Goal: Contribute content

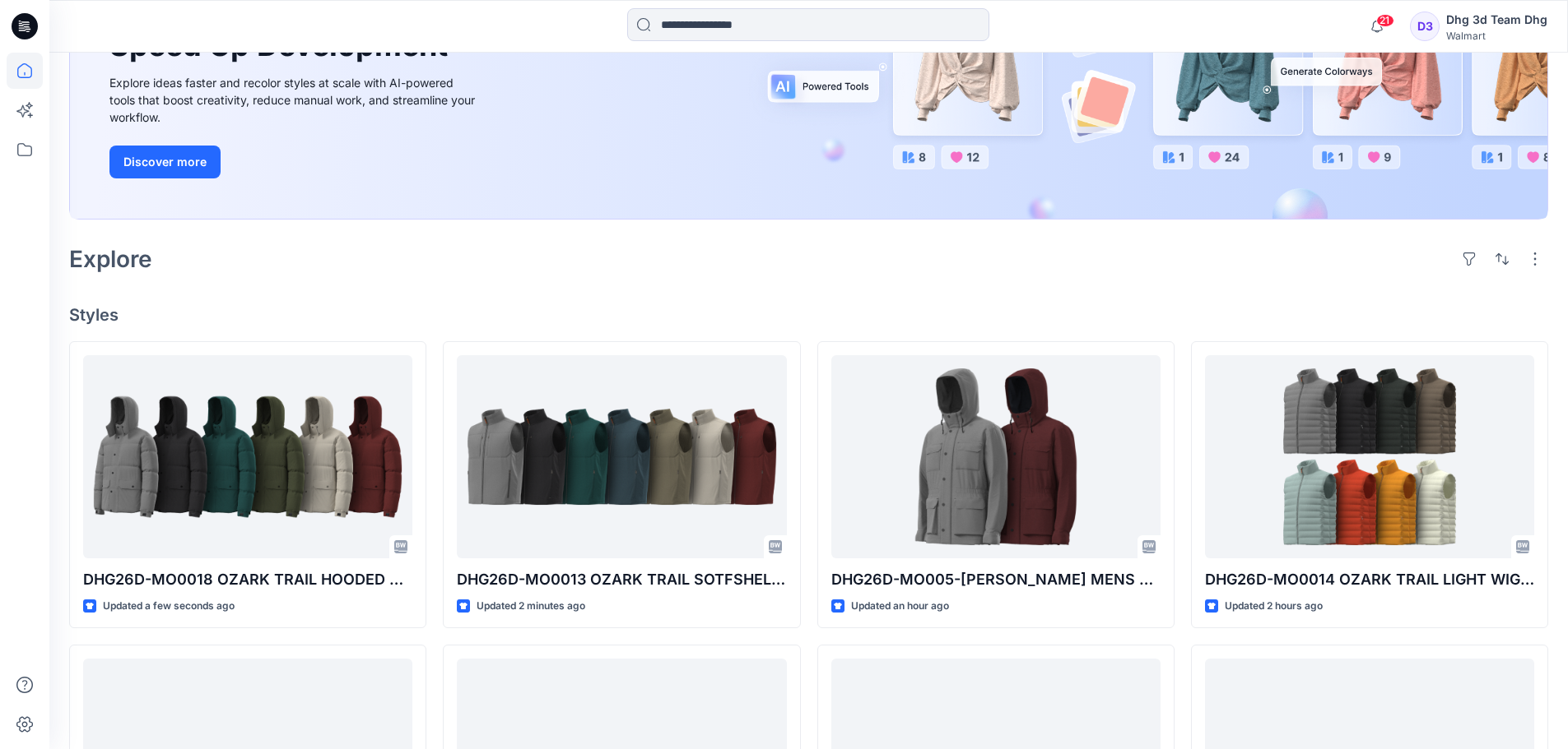
scroll to position [329, 0]
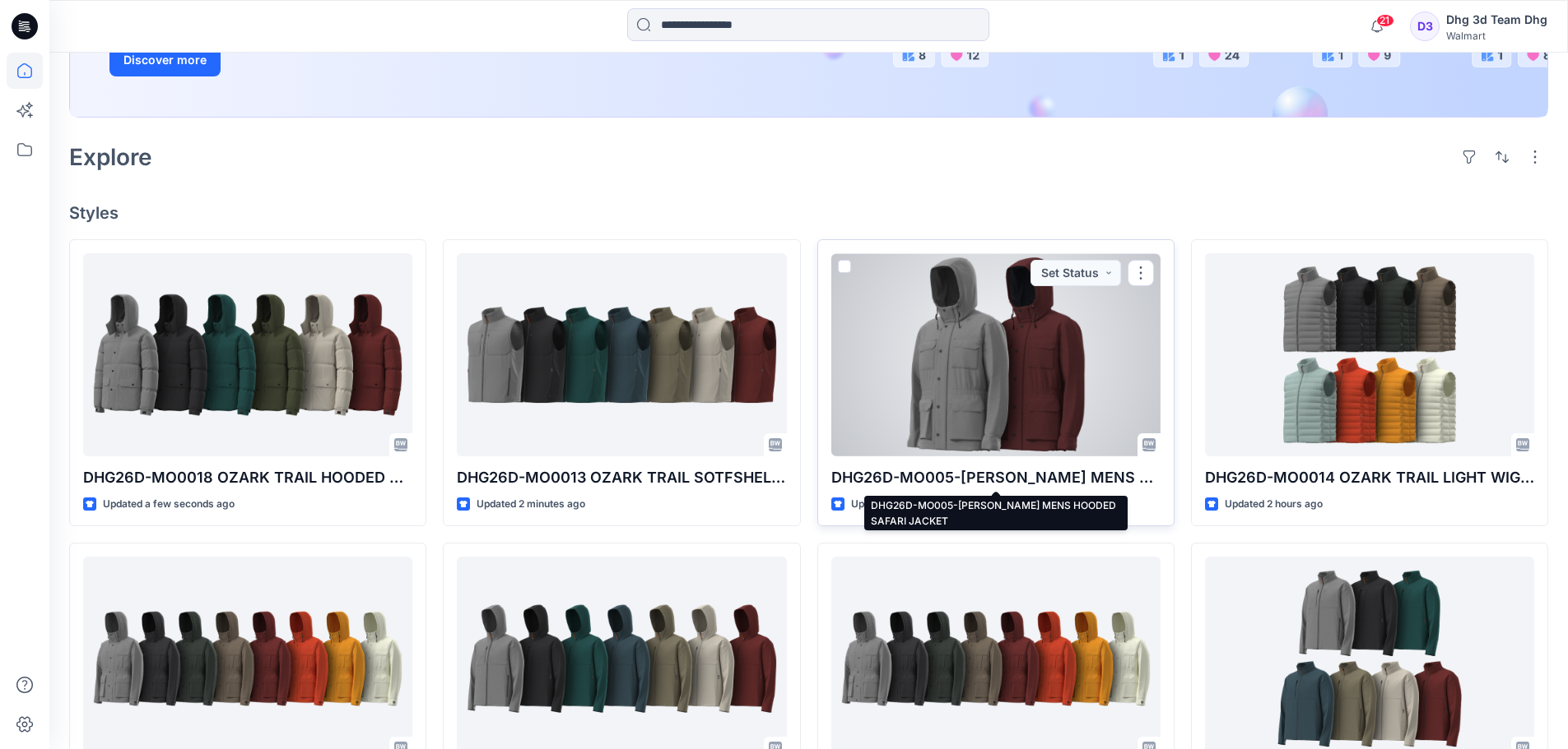
click at [980, 472] on p "DHG26D-MO005-GEORGE MENS HOODED SAFARI JACKET" at bounding box center [995, 478] width 329 height 23
click at [980, 471] on p "DHG26D-MO005-GEORGE MENS HOODED SAFARI JACKET" at bounding box center [995, 478] width 329 height 23
click at [907, 359] on div at bounding box center [995, 355] width 329 height 204
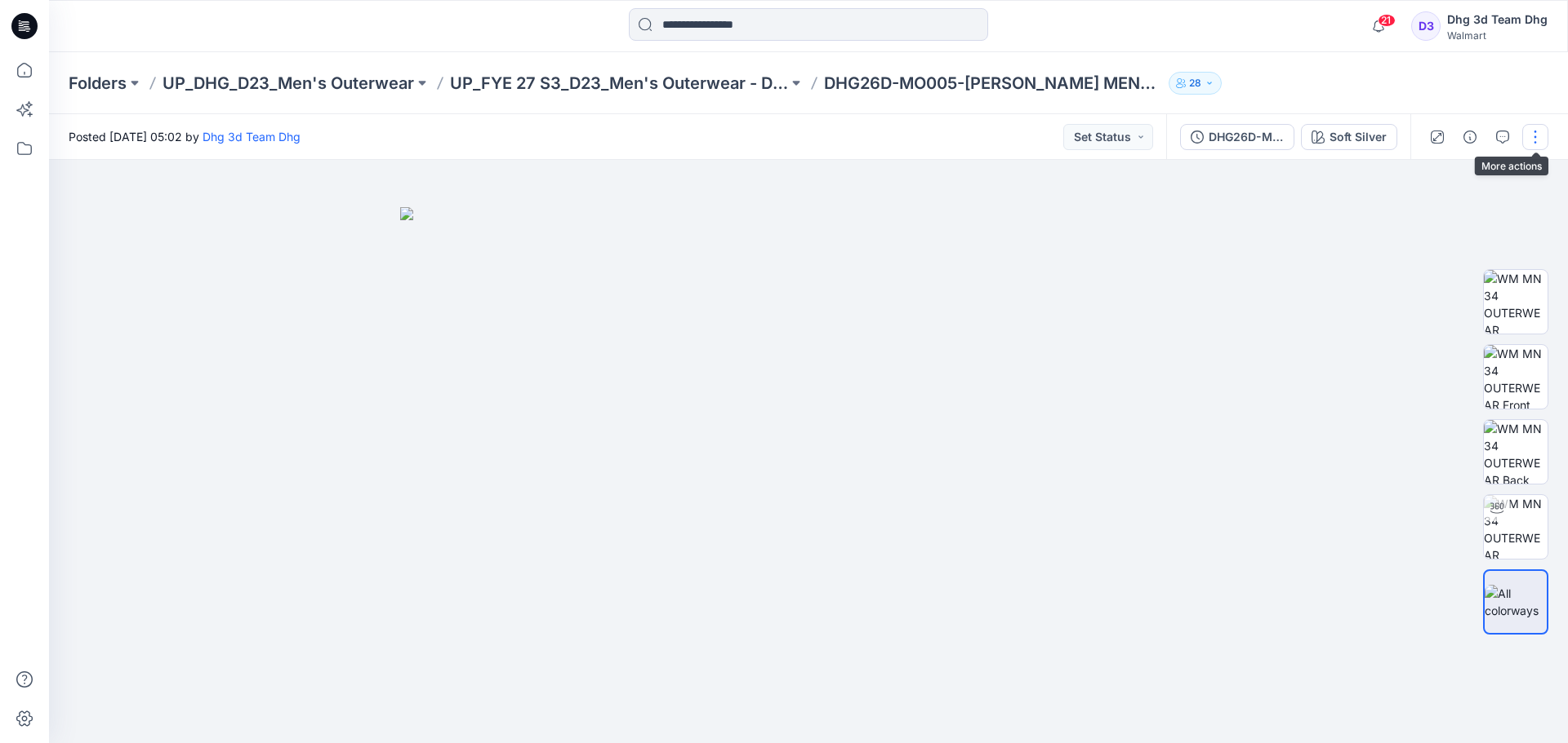
click at [1540, 132] on button "button" at bounding box center [1534, 137] width 26 height 26
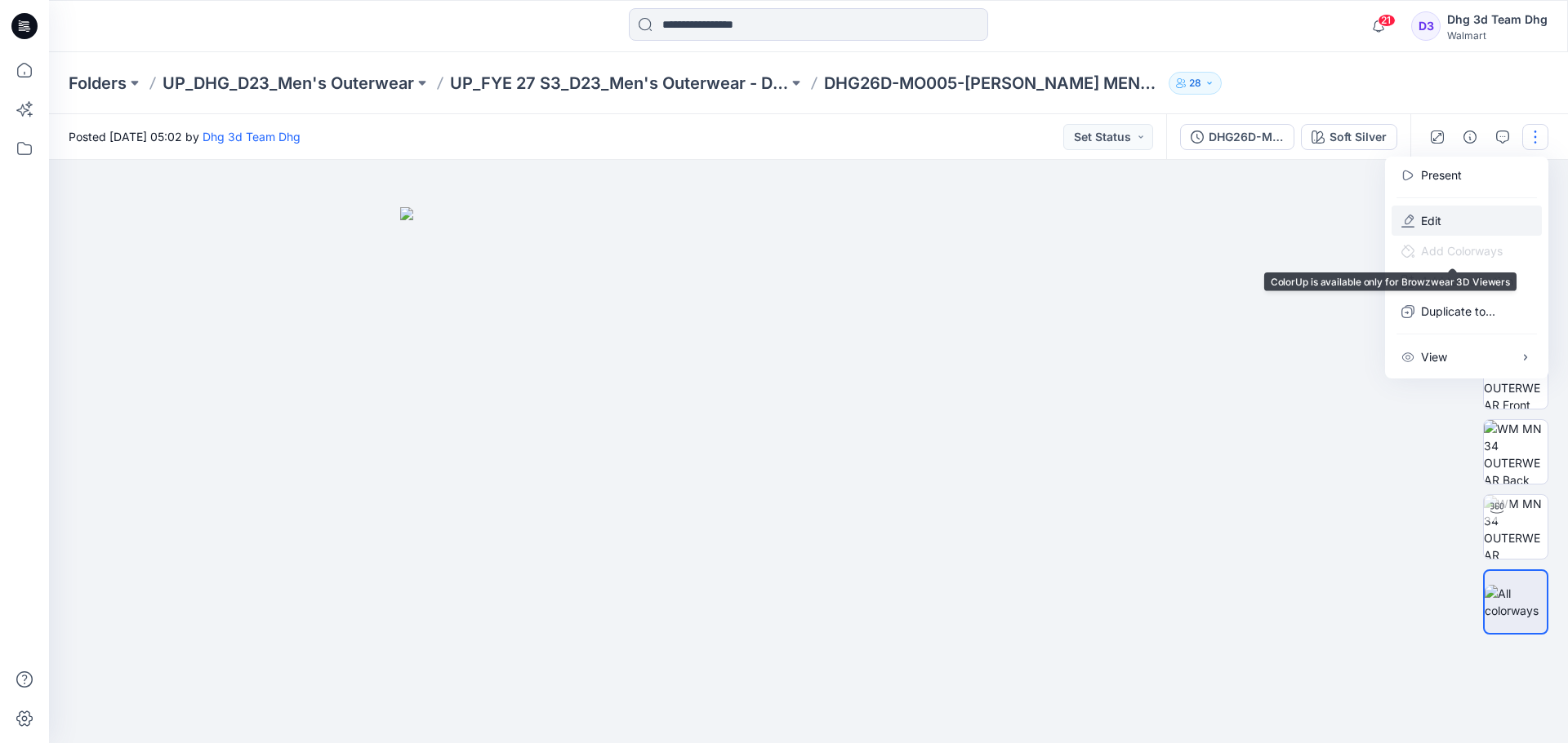
click at [1476, 228] on button "Edit" at bounding box center [1466, 221] width 150 height 31
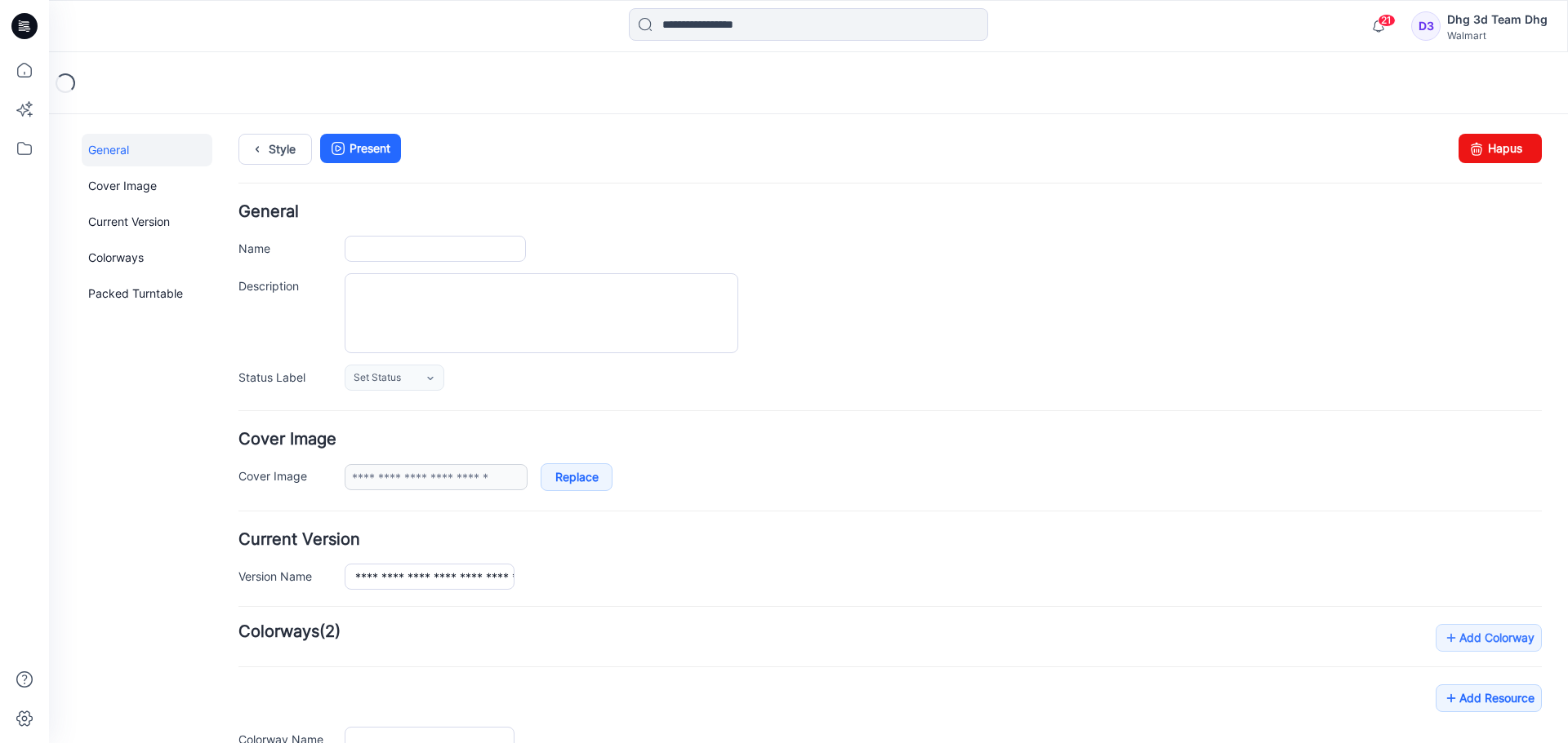
type input "**********"
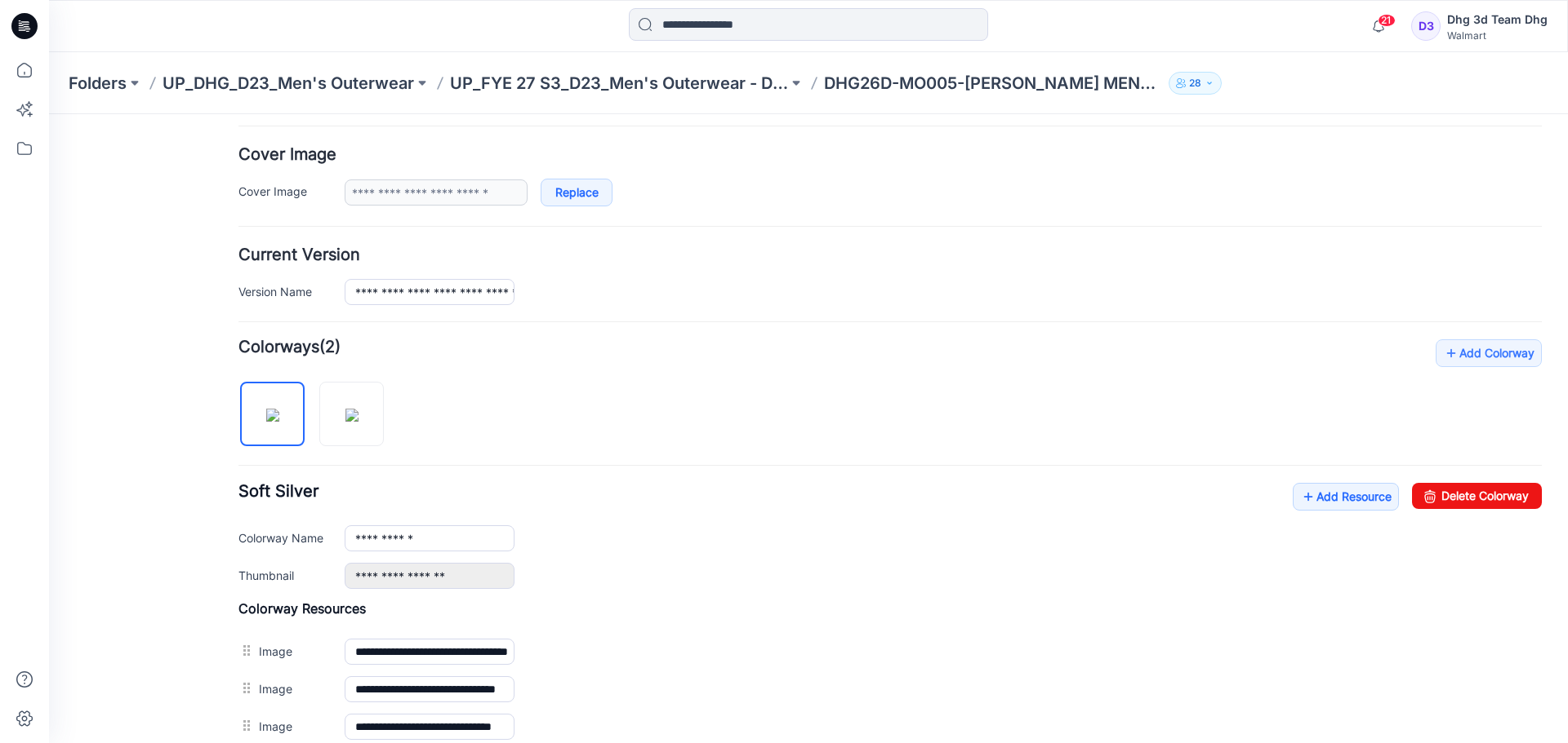
scroll to position [408, 0]
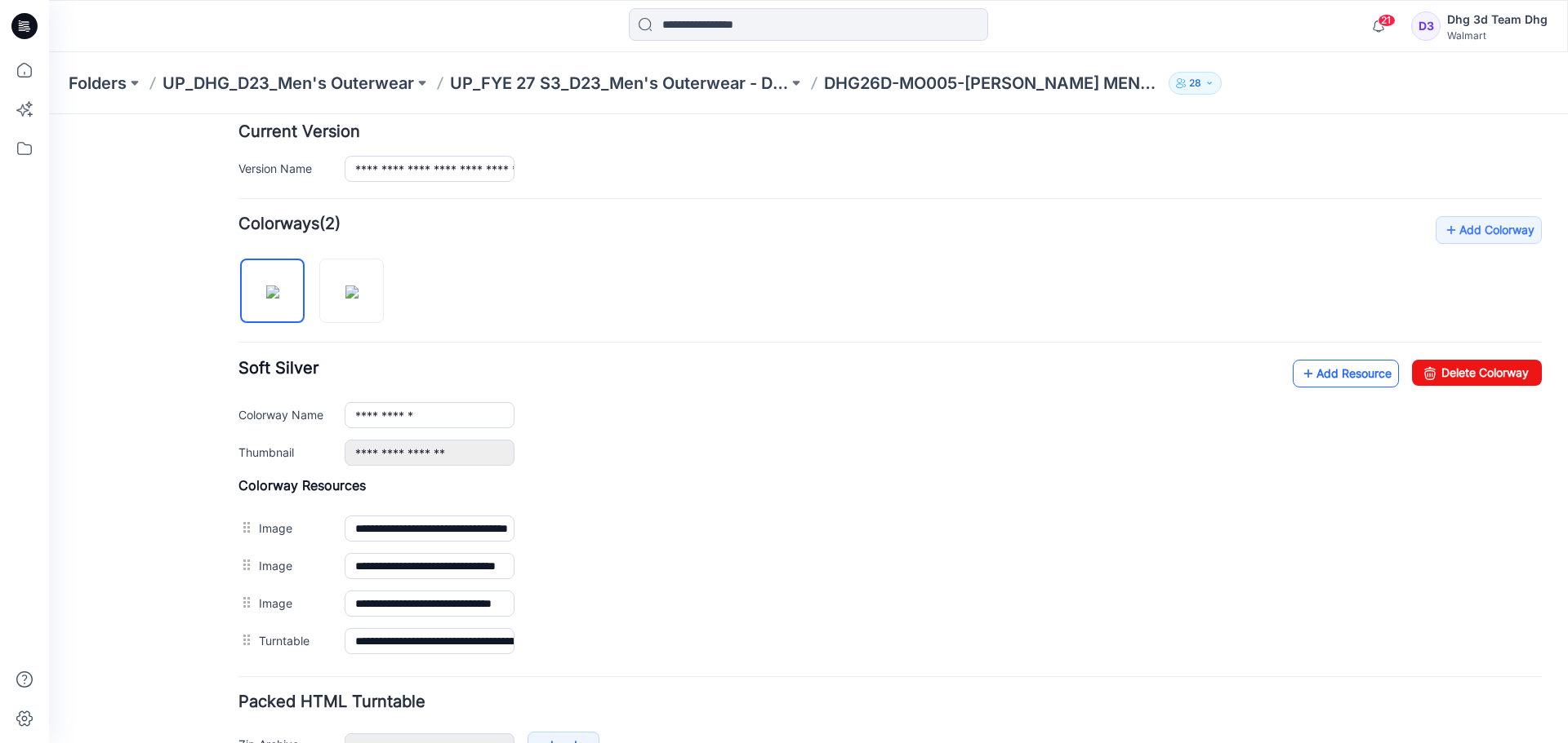
click at [1316, 373] on link "Add Resource" at bounding box center [1345, 373] width 106 height 28
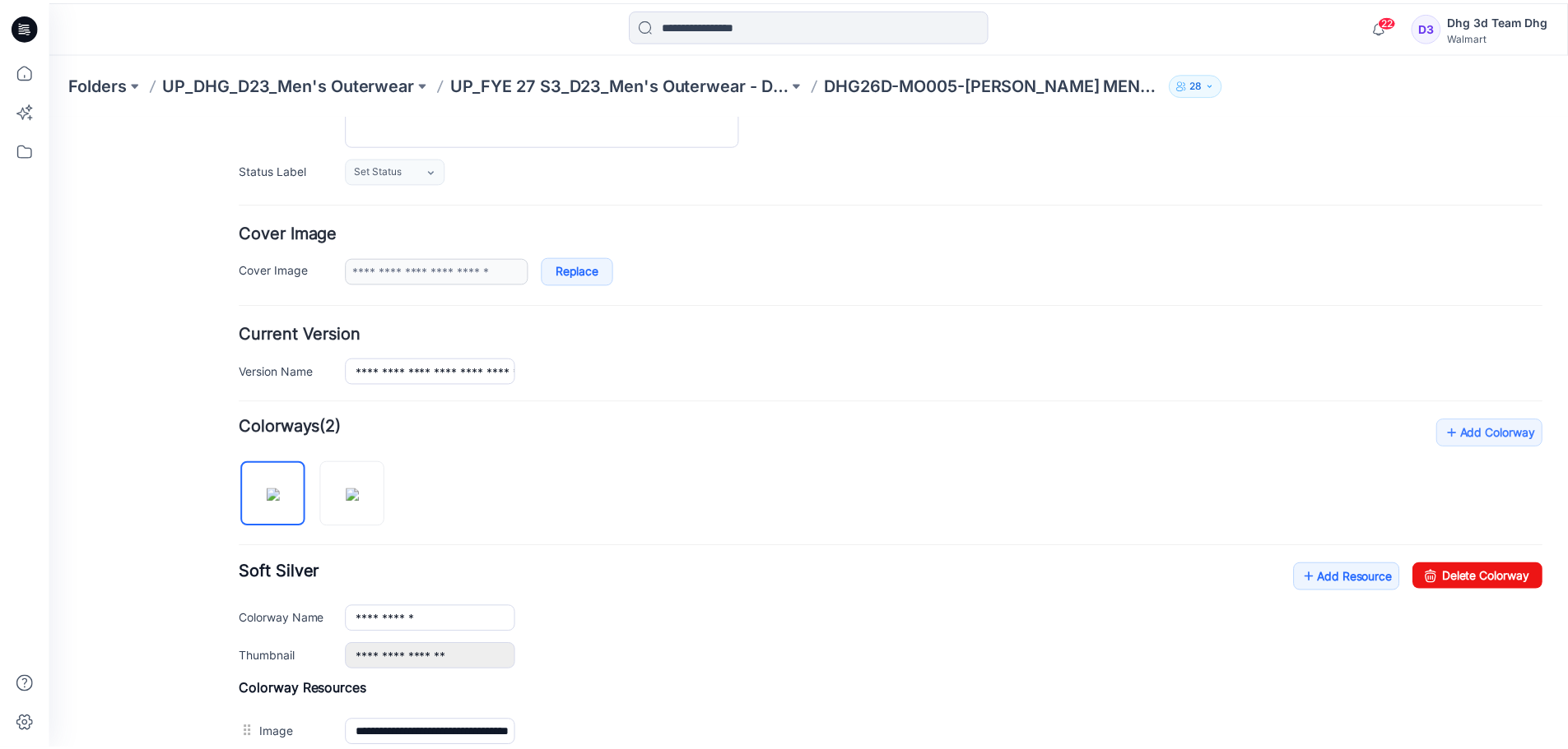
scroll to position [60, 0]
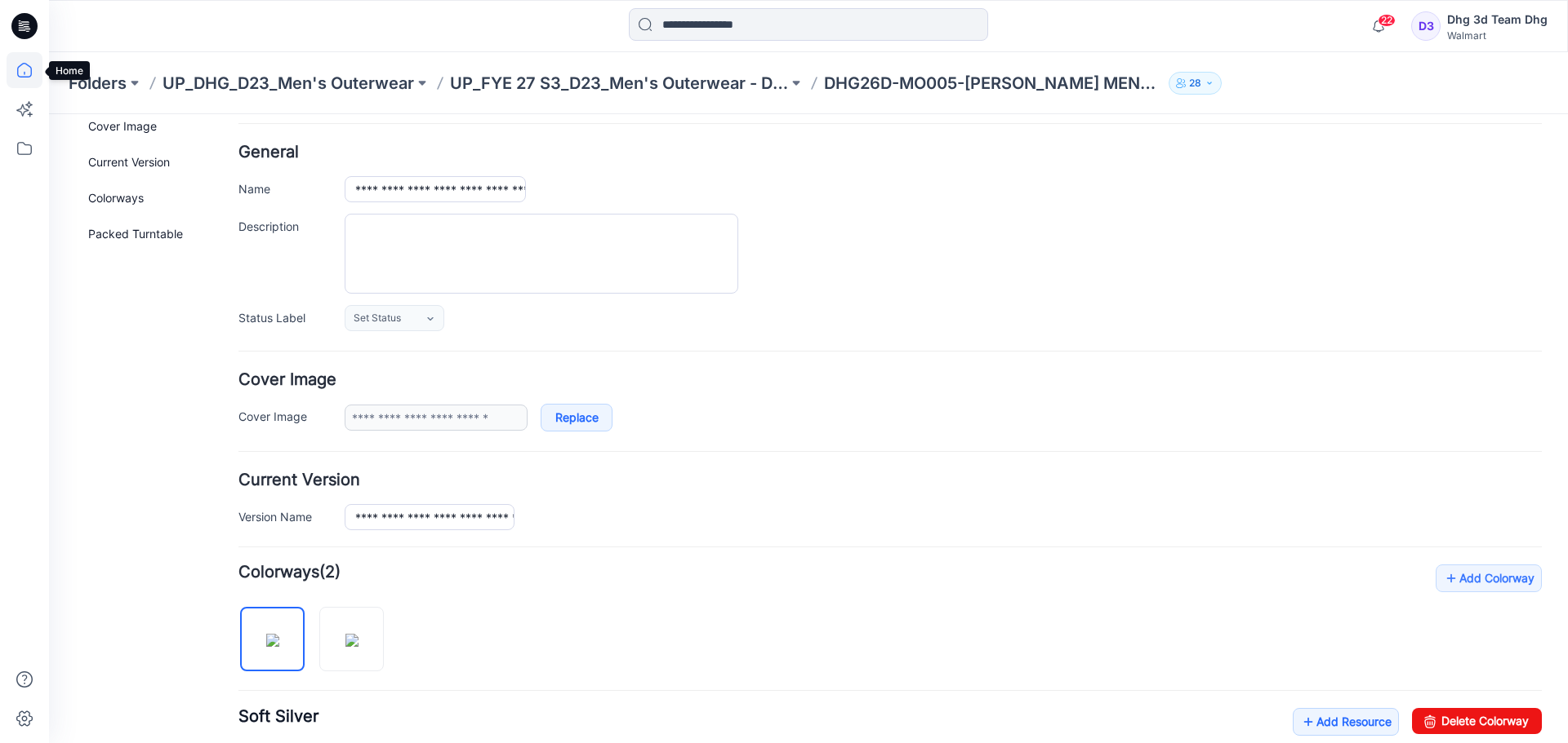
click at [19, 72] on icon at bounding box center [25, 71] width 36 height 36
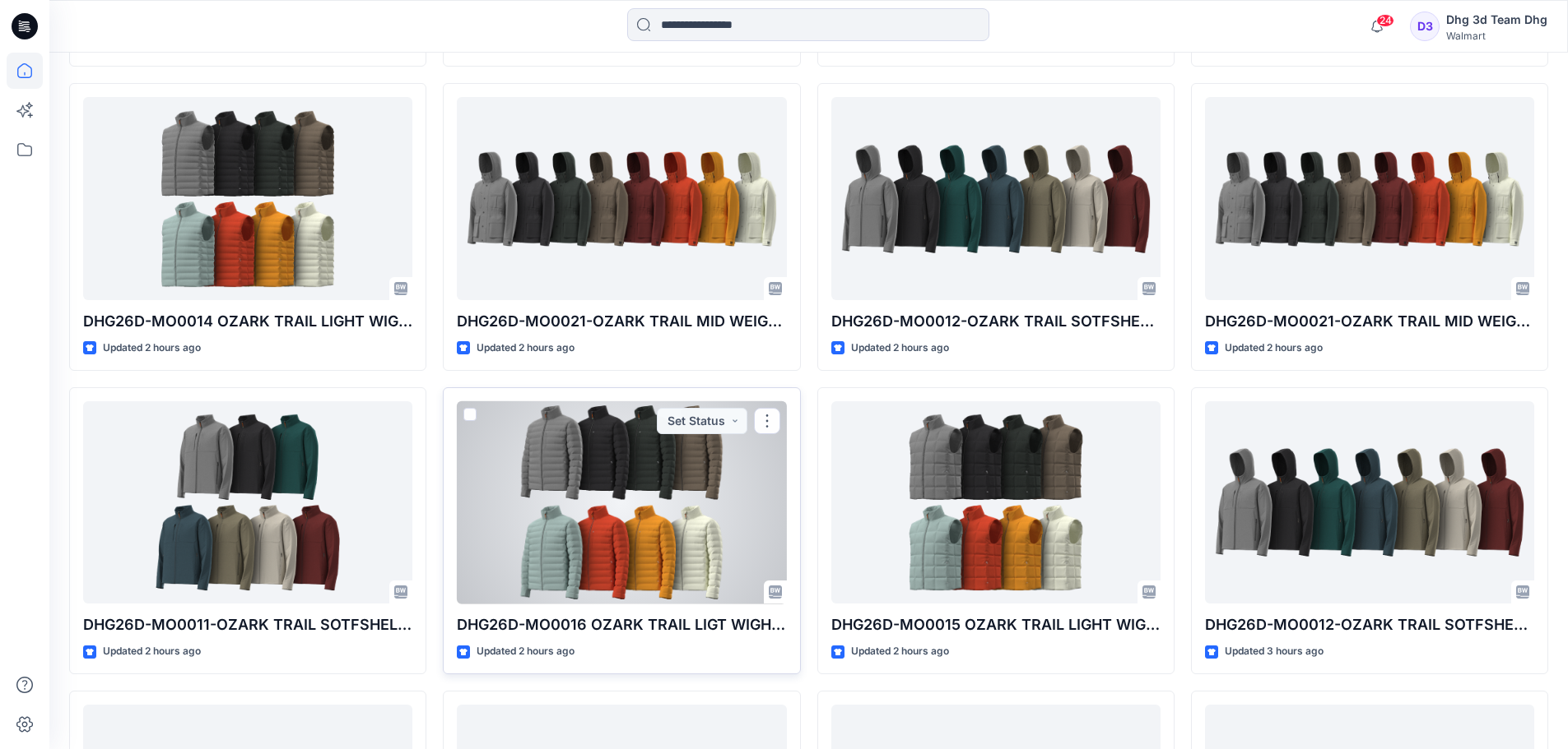
scroll to position [793, 0]
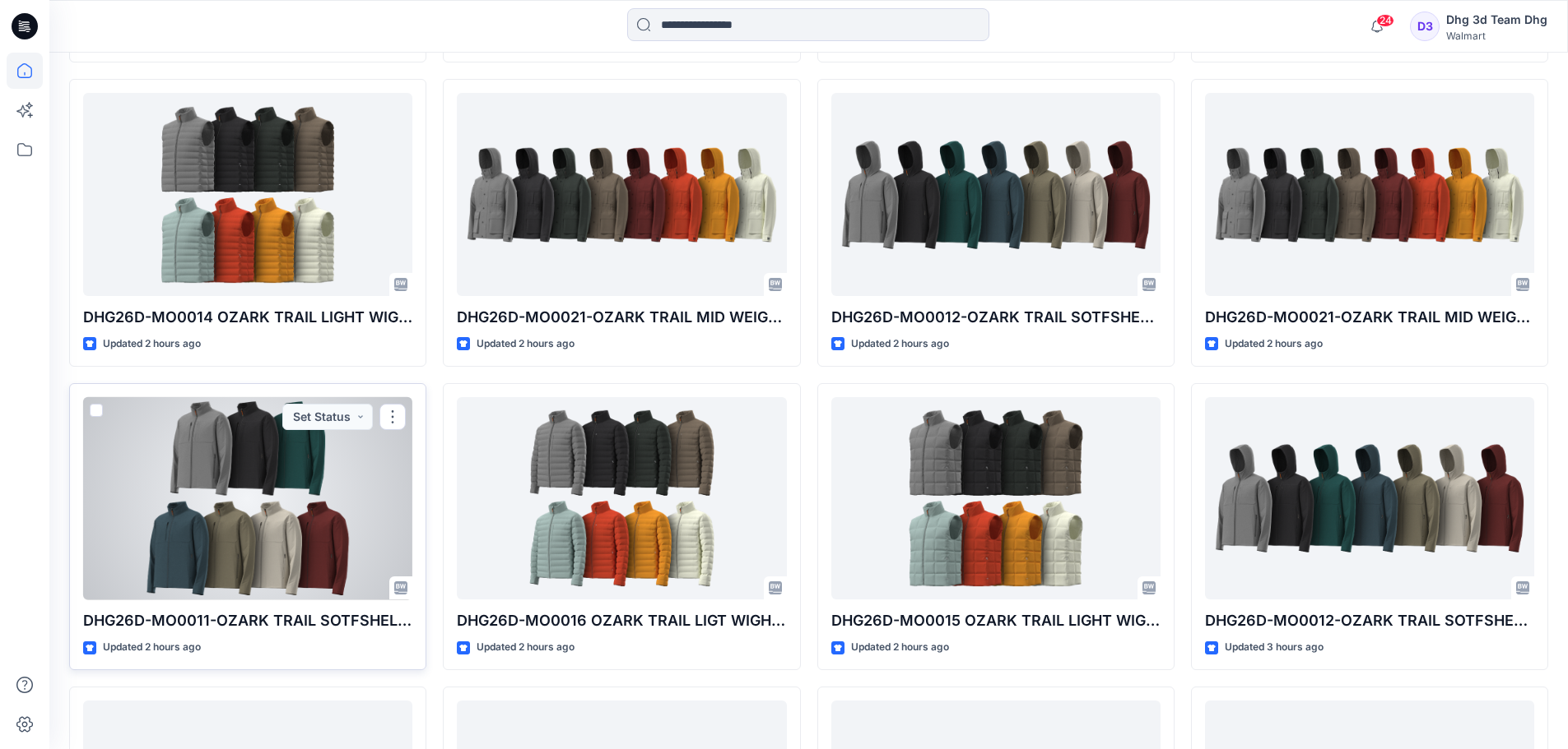
click at [272, 617] on p "DHG26D-MO0011-OZARK TRAIL SOTFSHELL HOODED JACKET" at bounding box center [247, 622] width 329 height 23
click at [354, 617] on p "DHG26D-MO0011-OZARK TRAIL SOTFSHELL HOODED JACKET" at bounding box center [247, 622] width 329 height 23
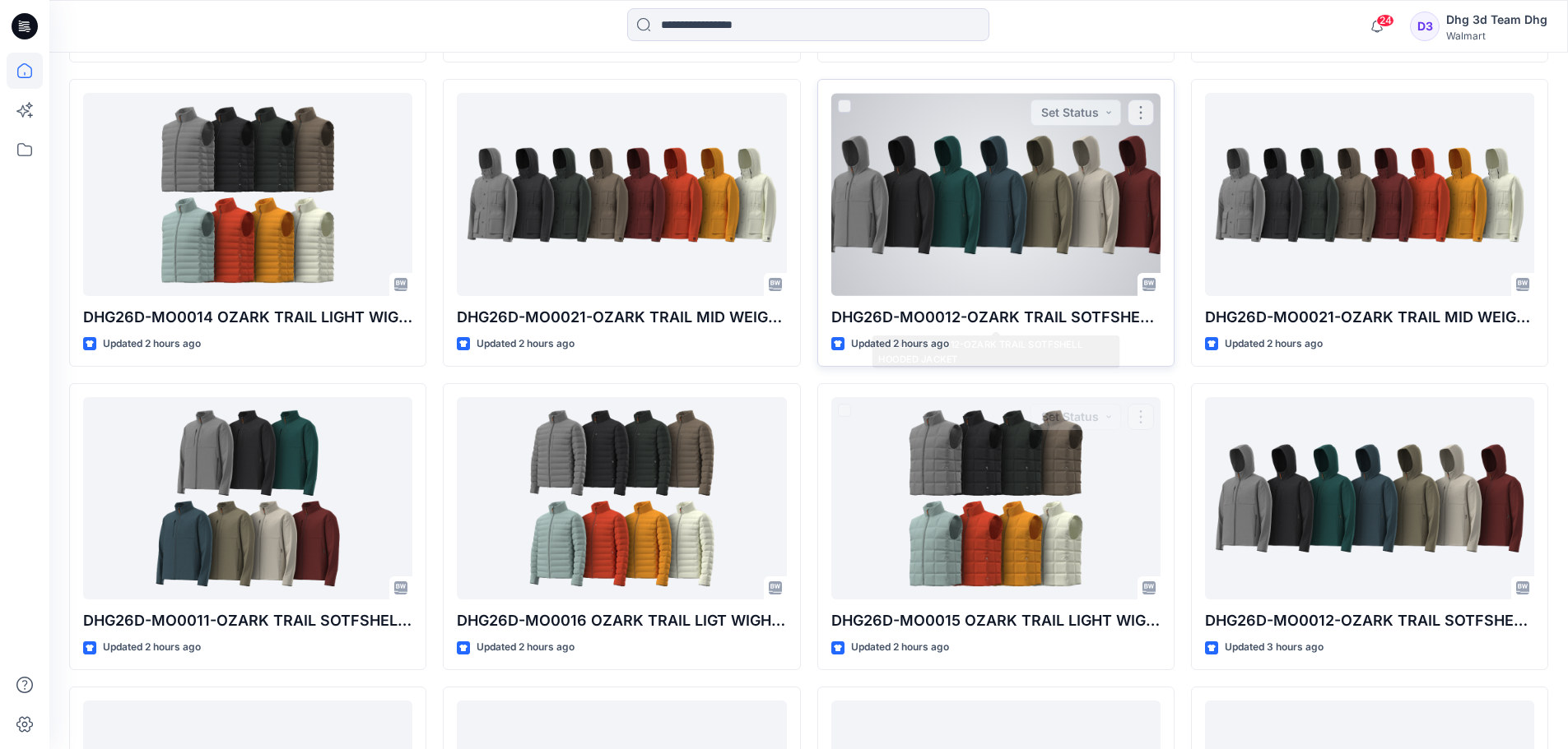
click at [1038, 243] on div at bounding box center [995, 194] width 329 height 204
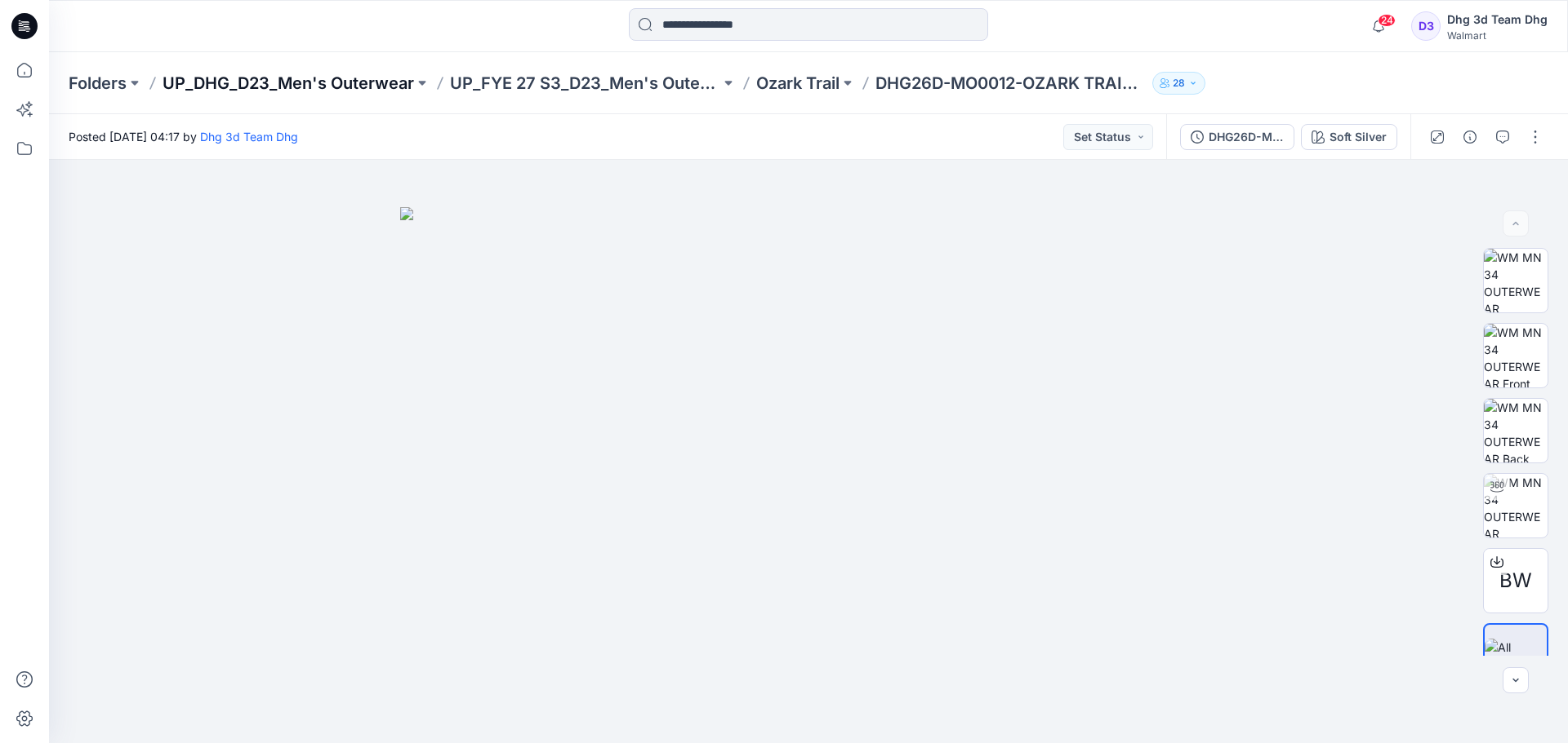
click at [274, 79] on p "UP_DHG_D23_Men's Outerwear" at bounding box center [288, 83] width 252 height 23
